Goal: Register for event/course

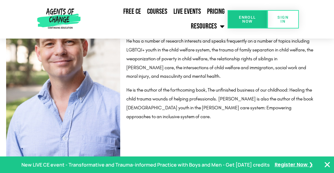
scroll to position [704, 0]
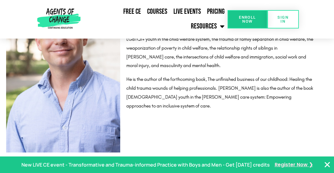
click at [286, 164] on span "Register Now ❯" at bounding box center [294, 164] width 38 height 9
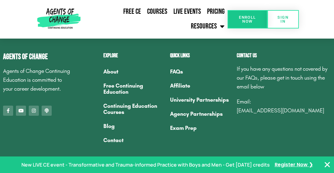
scroll to position [1775, 0]
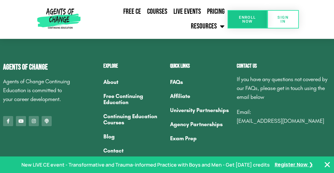
click at [129, 96] on link "Free Continuing Education" at bounding box center [133, 99] width 61 height 20
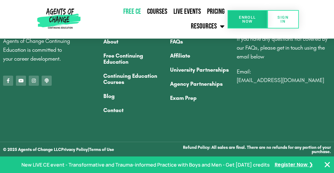
scroll to position [2039, 0]
